Goal: Find specific page/section: Find specific page/section

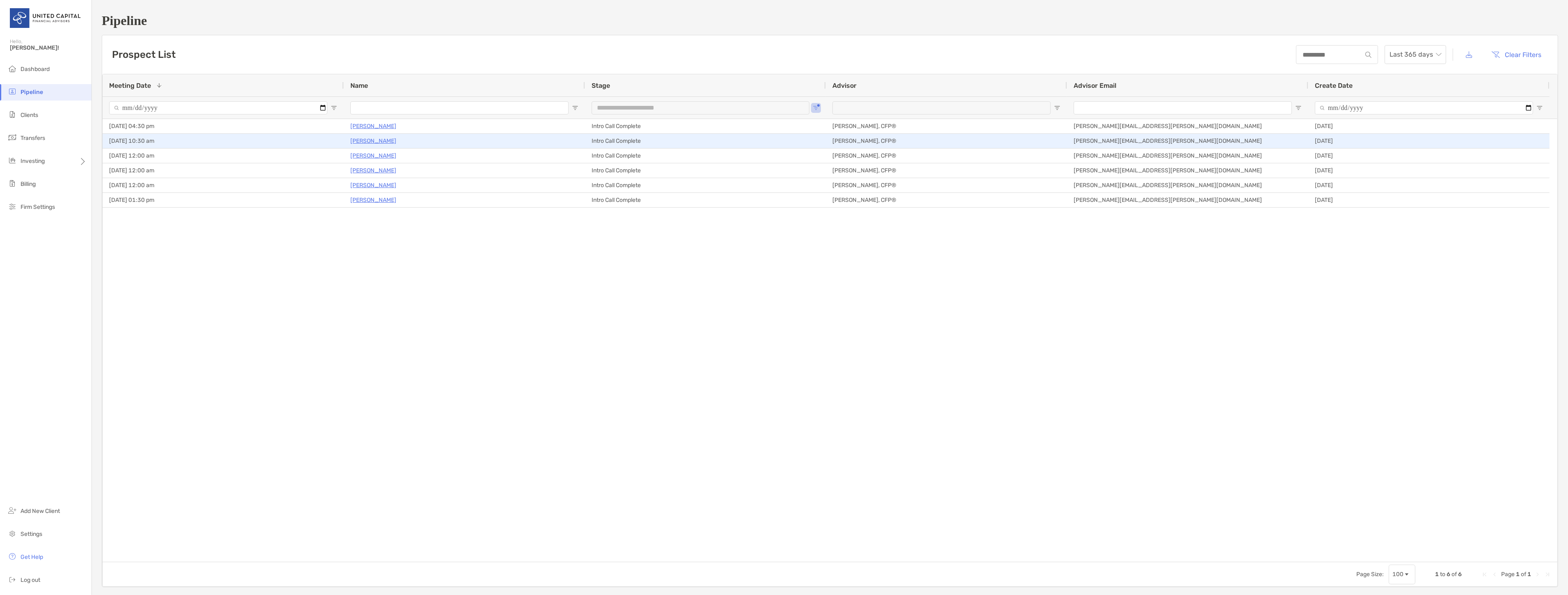
click at [366, 136] on p "[PERSON_NAME]" at bounding box center [373, 141] width 46 height 10
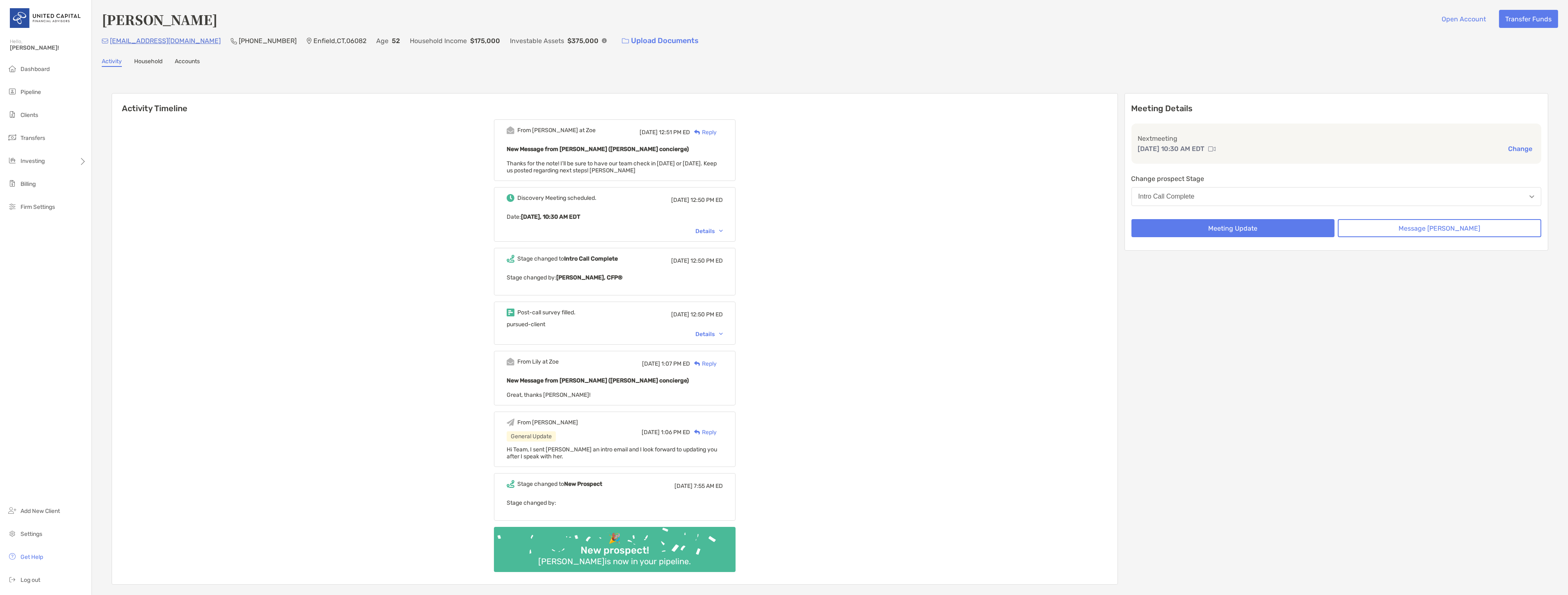
click at [719, 336] on div "Post-call survey filled. Mon, Aug 25 12:50 PM ED pursued-client Details" at bounding box center [614, 323] width 241 height 43
click at [720, 333] on div "Details" at bounding box center [709, 335] width 27 height 7
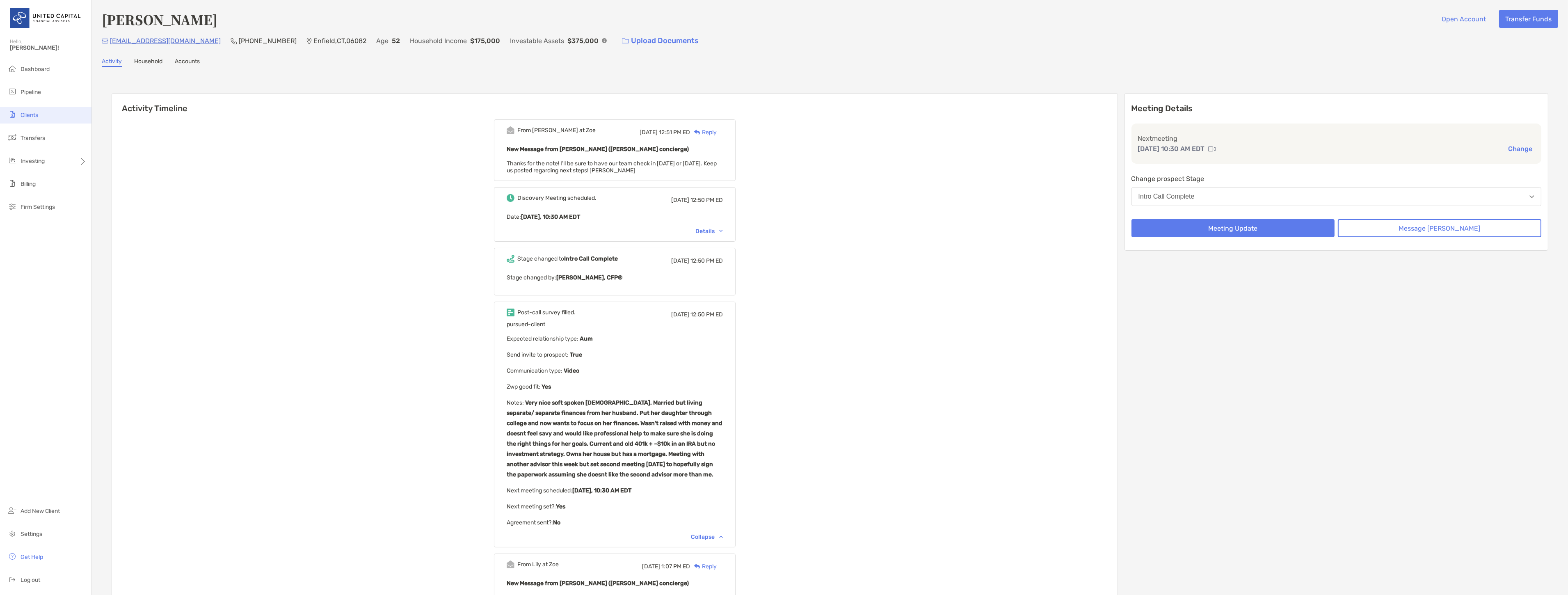
click at [31, 113] on span "Clients" at bounding box center [29, 115] width 18 height 7
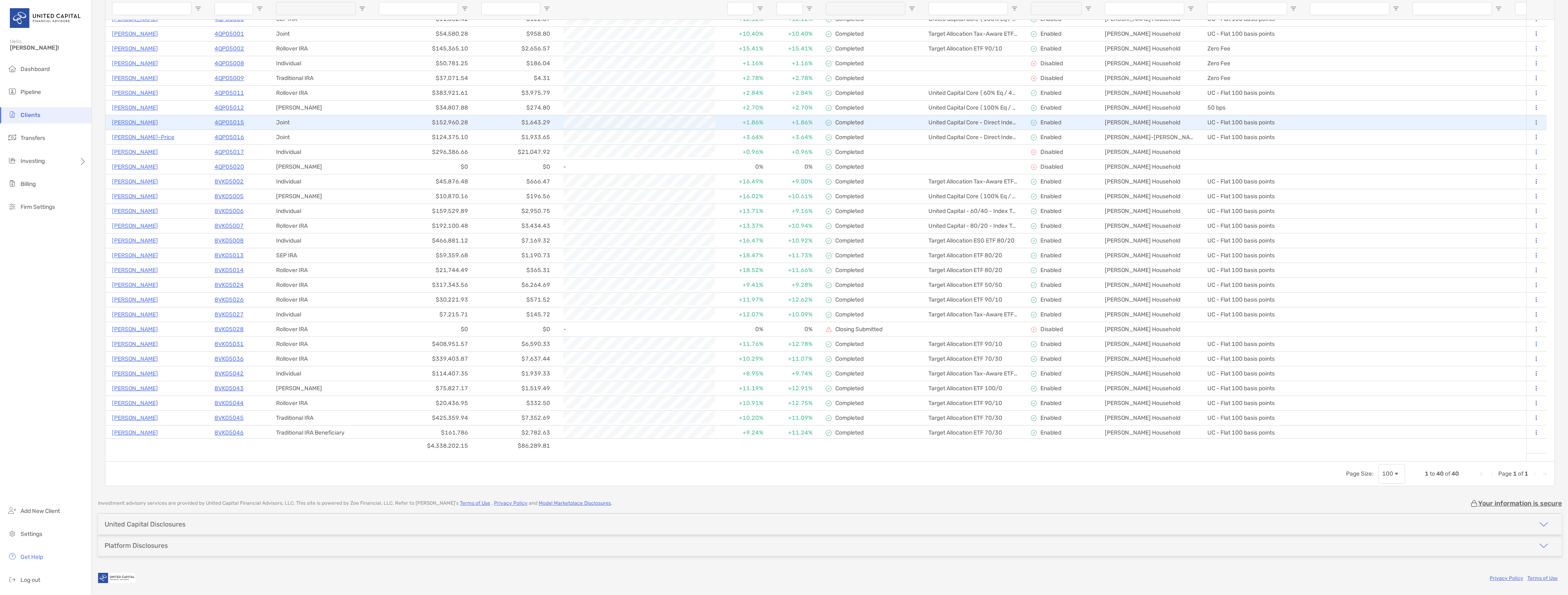
scroll to position [66, 0]
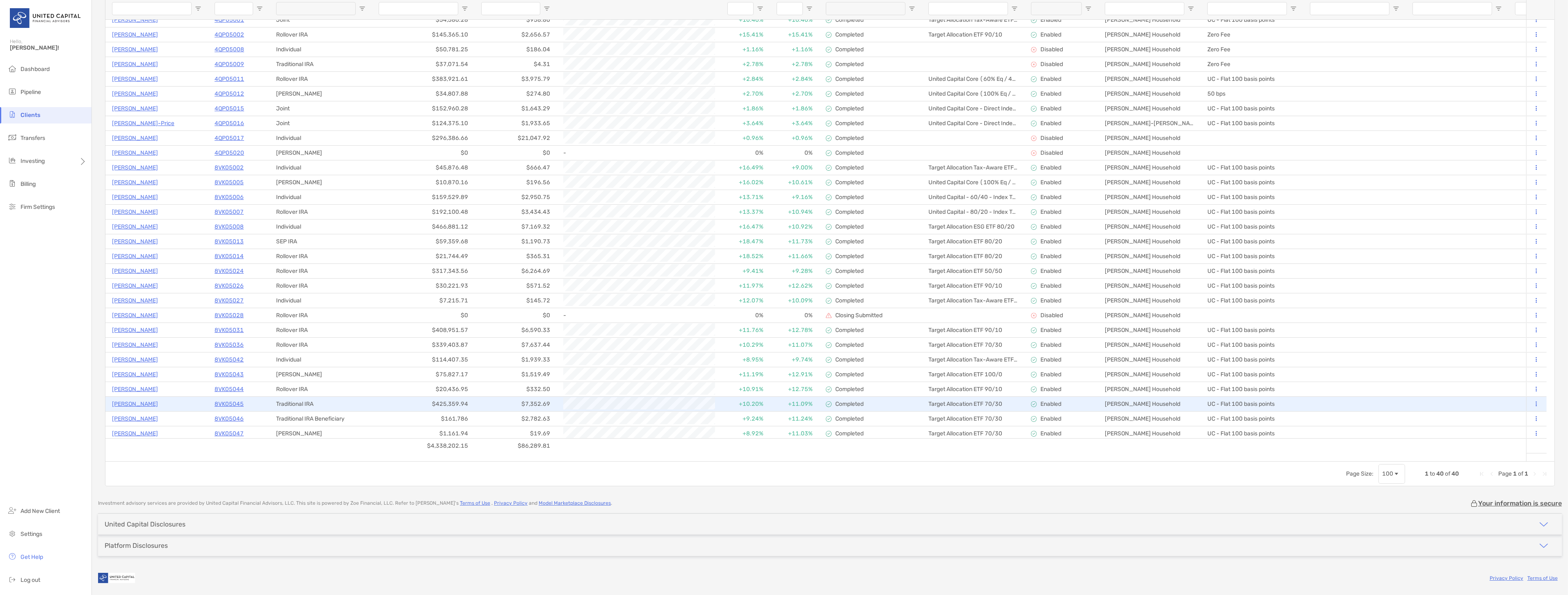
click at [230, 404] on p "8VK05045" at bounding box center [229, 404] width 29 height 10
